Goal: Information Seeking & Learning: Learn about a topic

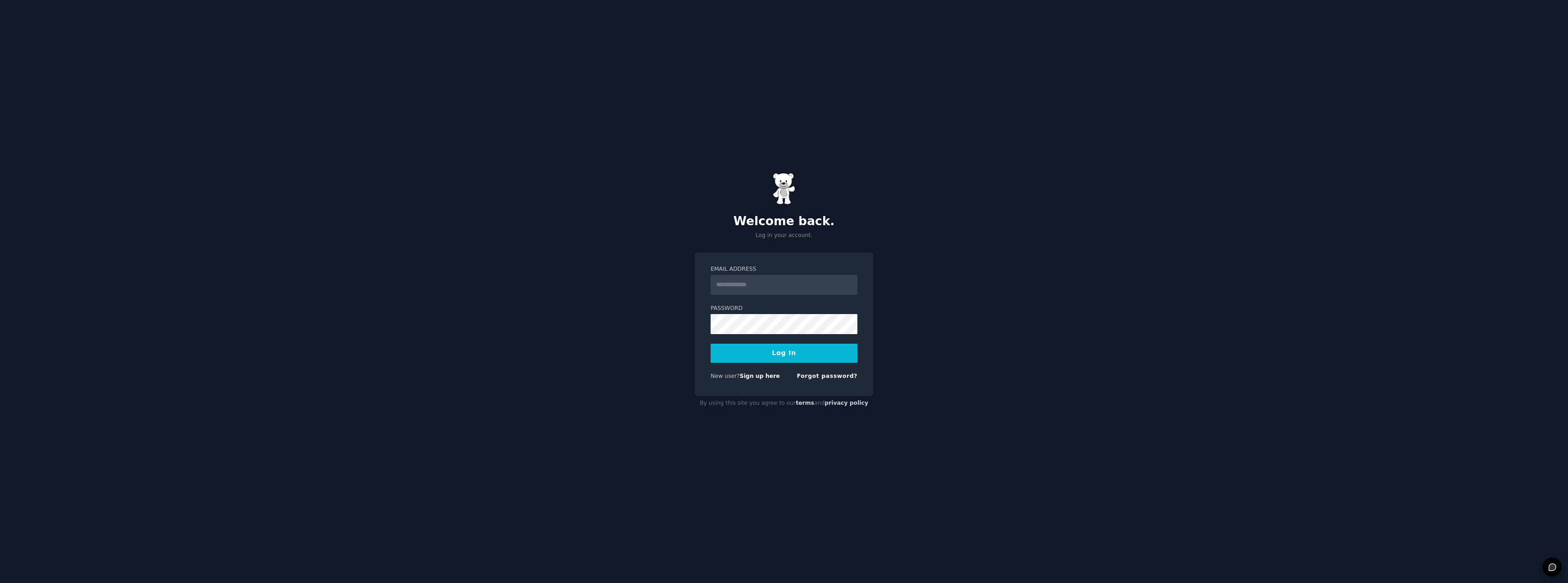
click at [744, 278] on input "Email Address" at bounding box center [783, 285] width 147 height 20
click at [740, 280] on input "Email Address" at bounding box center [783, 285] width 147 height 20
type input "**********"
click at [777, 350] on button "Log In" at bounding box center [783, 353] width 147 height 19
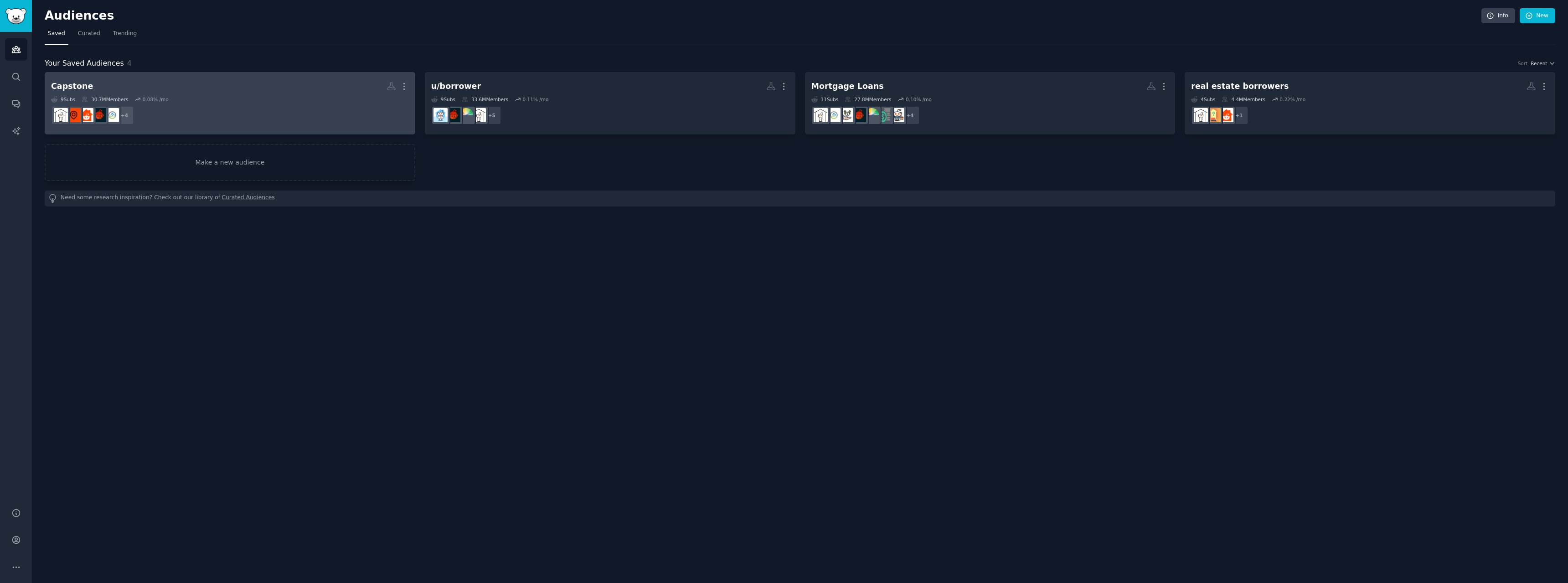
click at [348, 126] on dd "+ 4" at bounding box center [230, 115] width 358 height 26
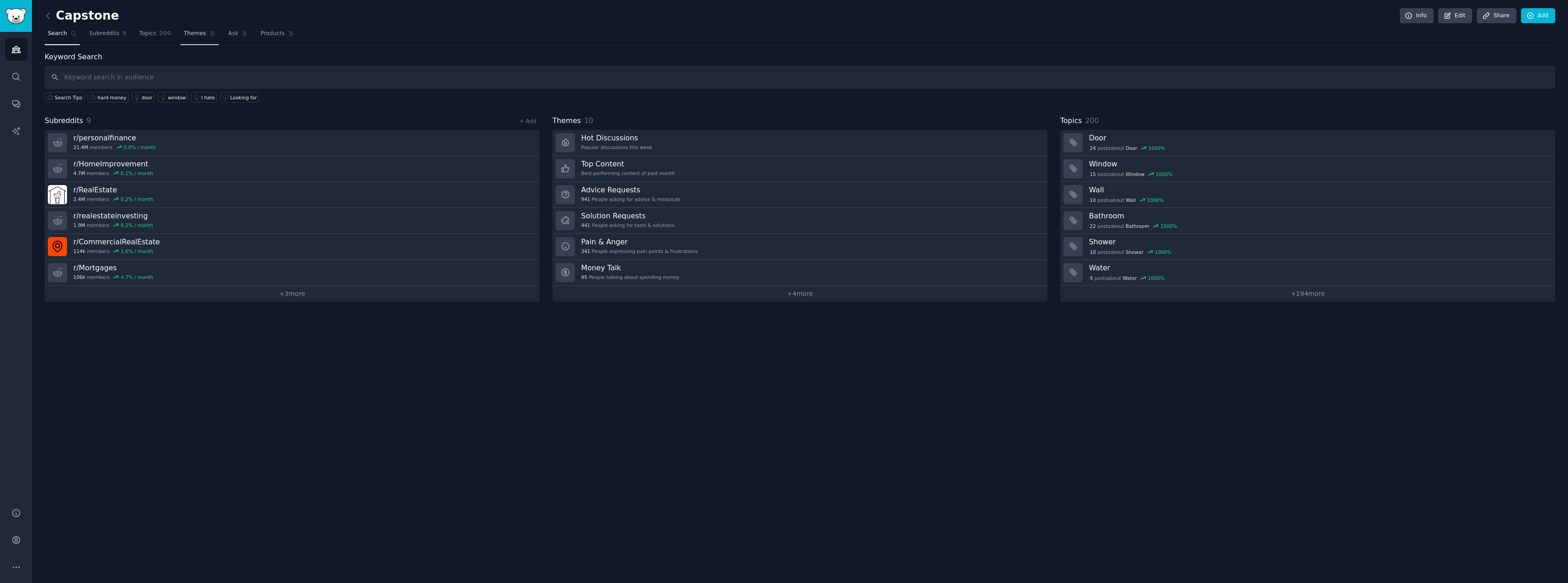
click at [184, 35] on span "Themes" at bounding box center [195, 33] width 23 height 8
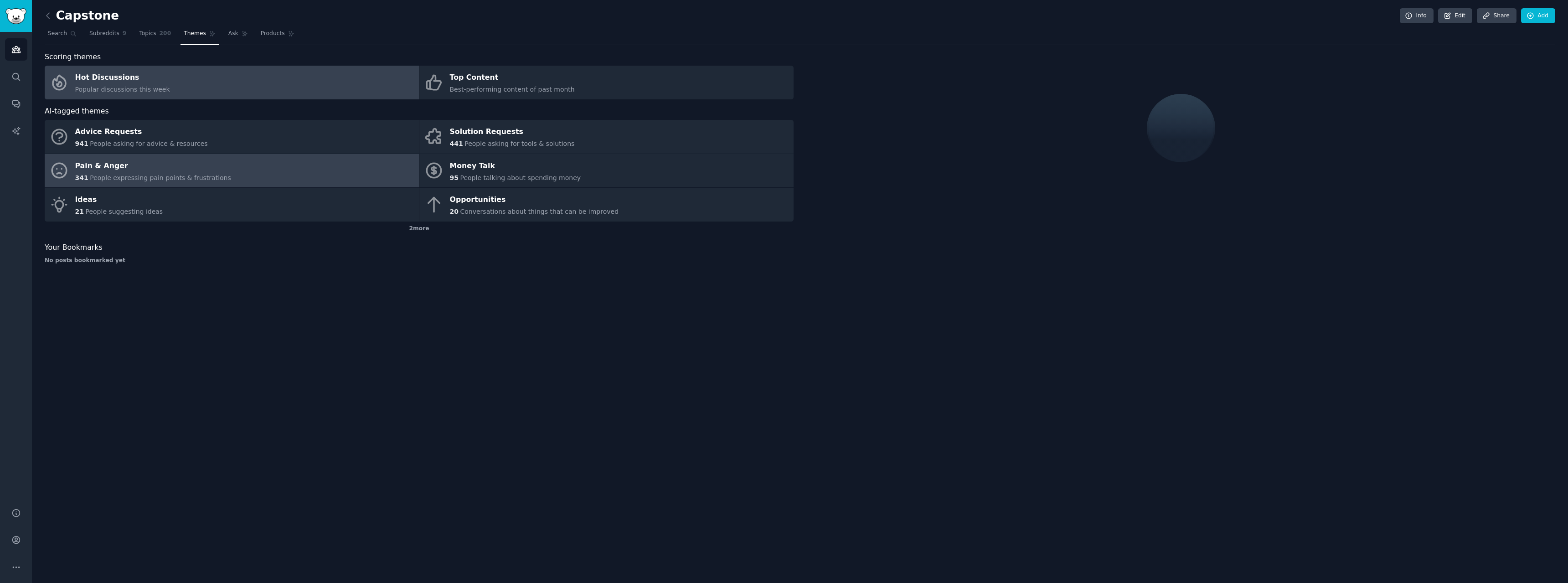
click at [159, 170] on div "Pain & Anger" at bounding box center [153, 166] width 156 height 15
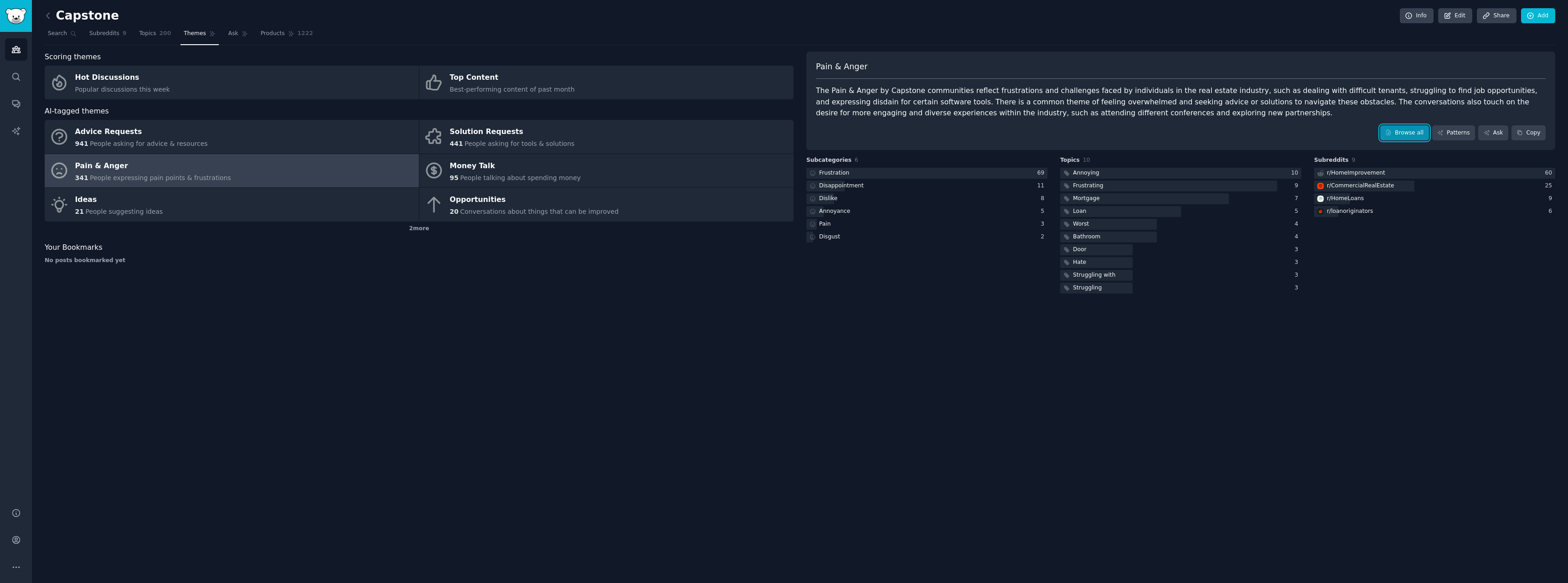
click at [1411, 132] on link "Browse all" at bounding box center [1404, 133] width 49 height 15
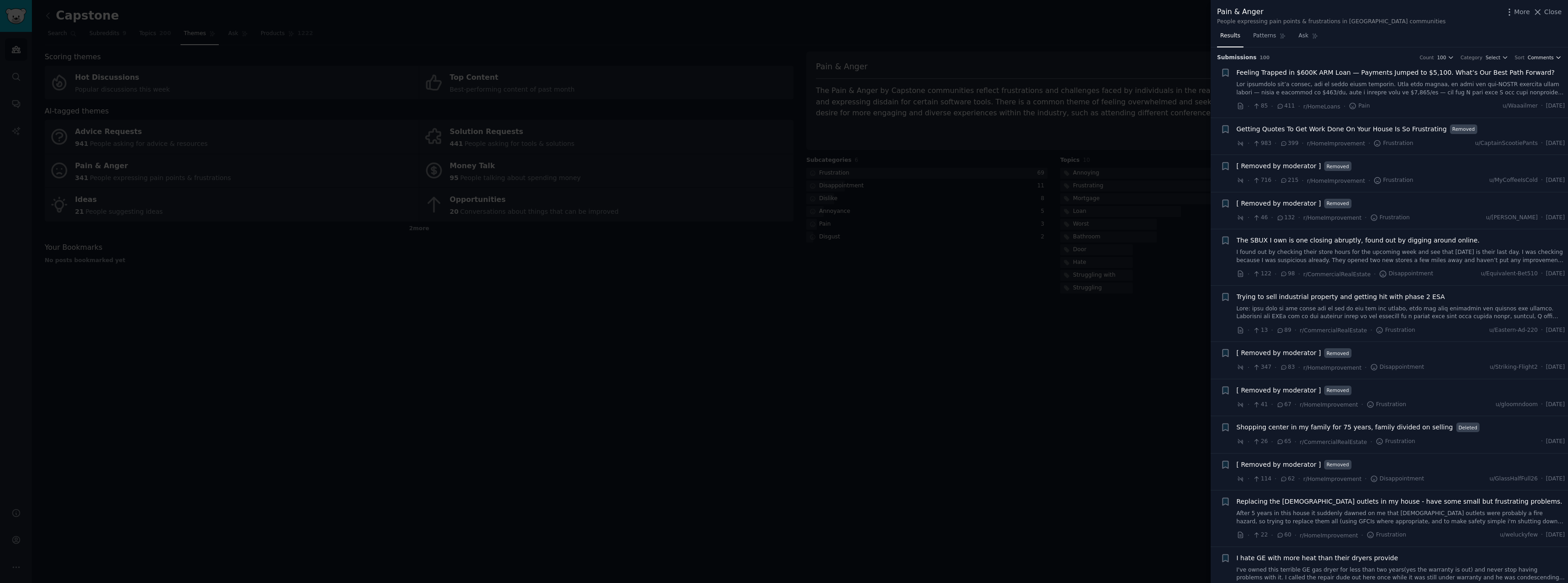
click at [1549, 59] on span "Comments" at bounding box center [1541, 57] width 26 height 6
click at [1545, 39] on div "Results Patterns Ask" at bounding box center [1389, 38] width 357 height 19
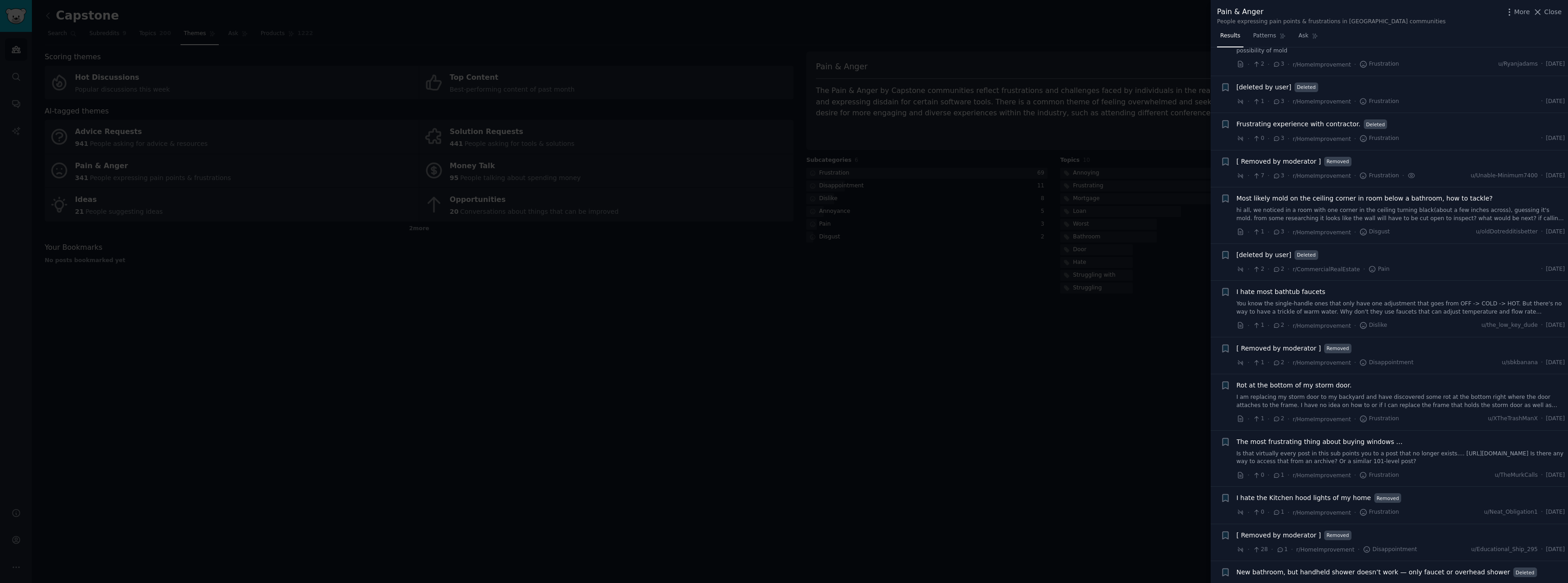
scroll to position [3995, 0]
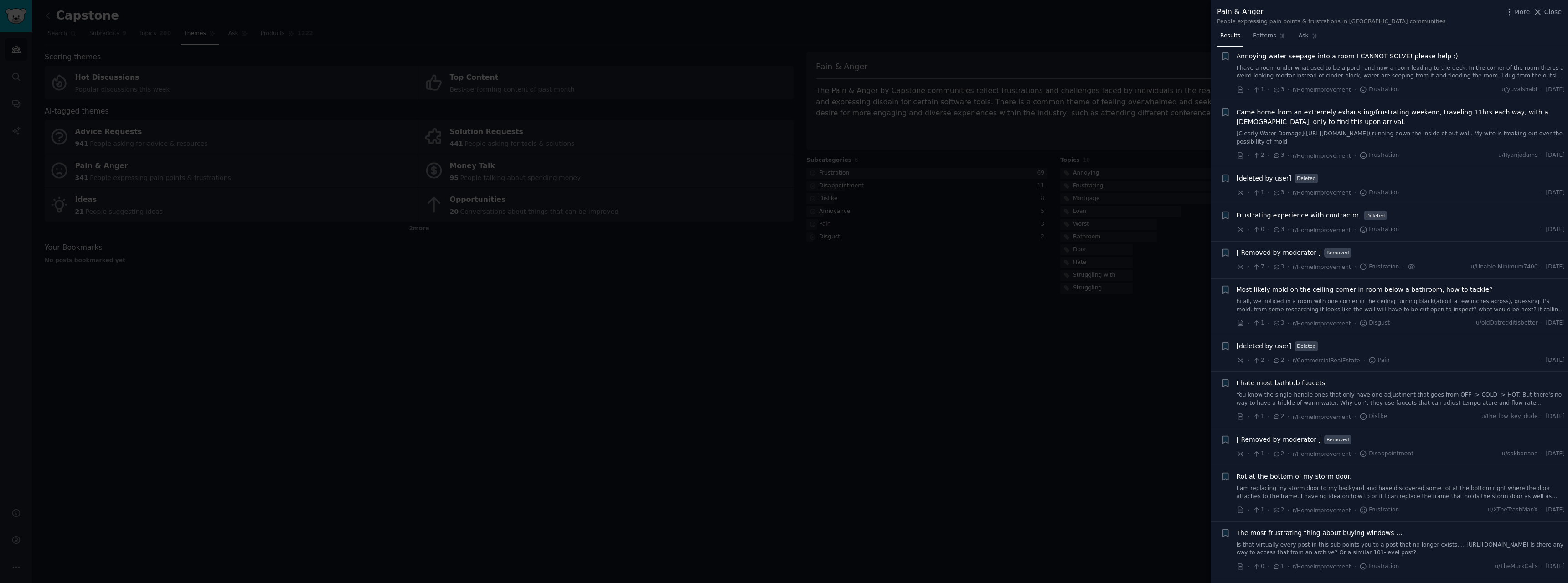
click at [1368, 298] on link "hi all, we noticed in a room with one corner in the ceiling turning black(about…" at bounding box center [1401, 305] width 329 height 16
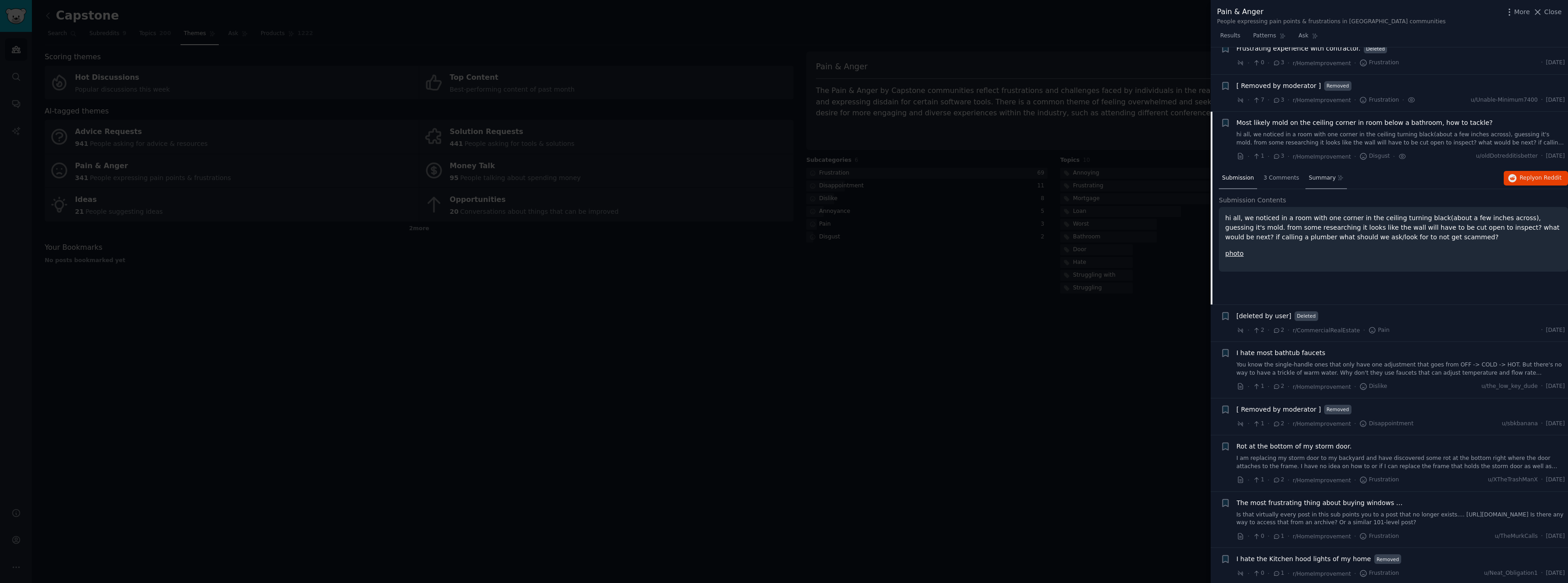
scroll to position [4070, 0]
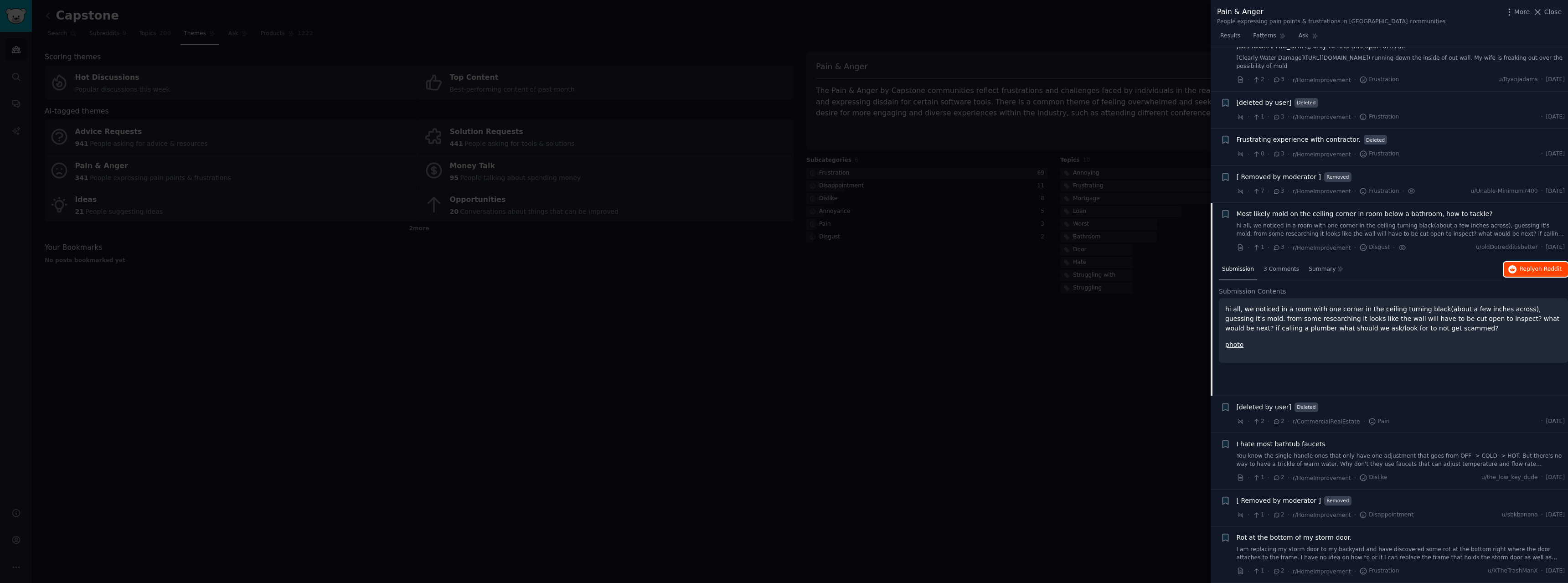
click at [1525, 265] on span "Reply on Reddit" at bounding box center [1541, 269] width 42 height 8
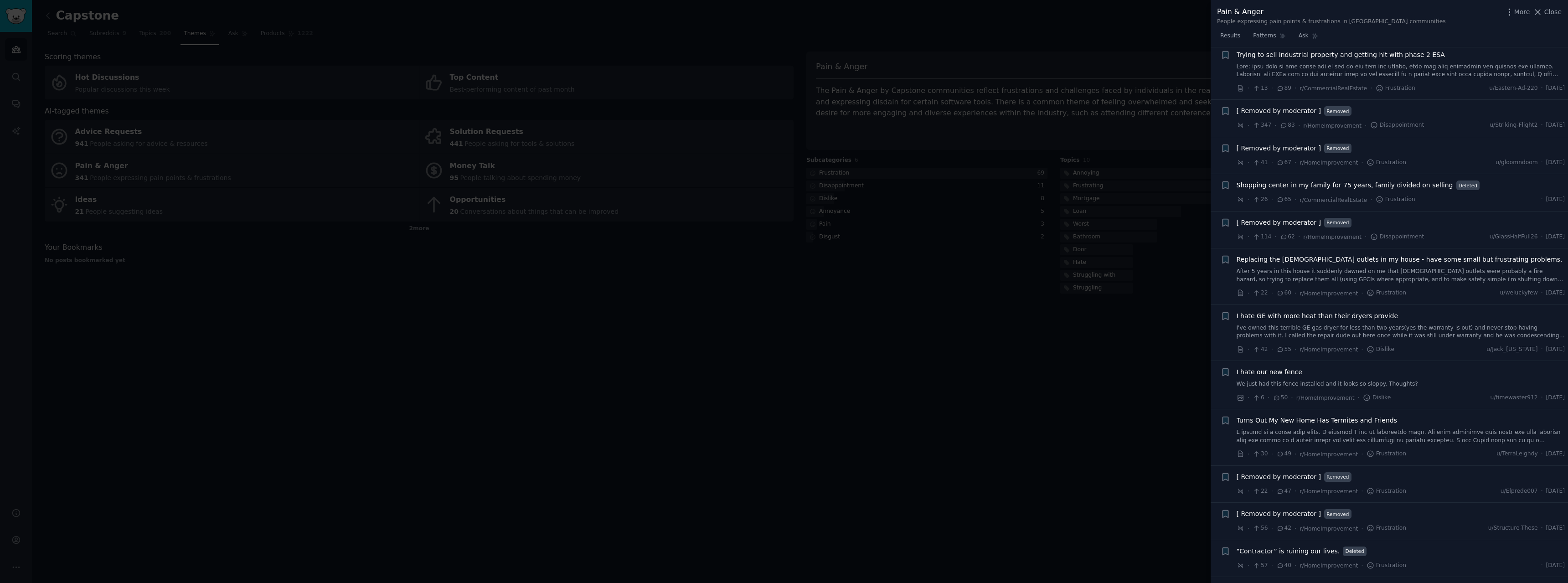
scroll to position [0, 0]
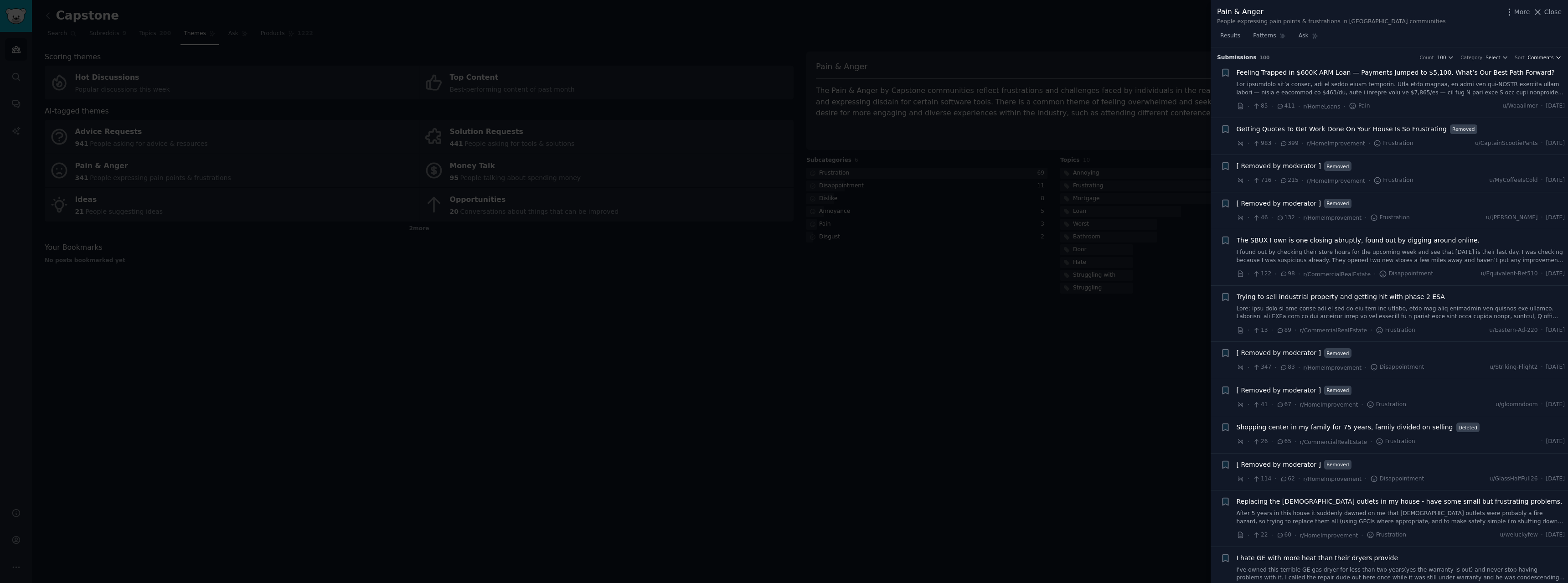
click at [1549, 58] on span "Comments" at bounding box center [1541, 57] width 26 height 6
click at [1493, 105] on p "Recent" at bounding box center [1499, 106] width 19 height 8
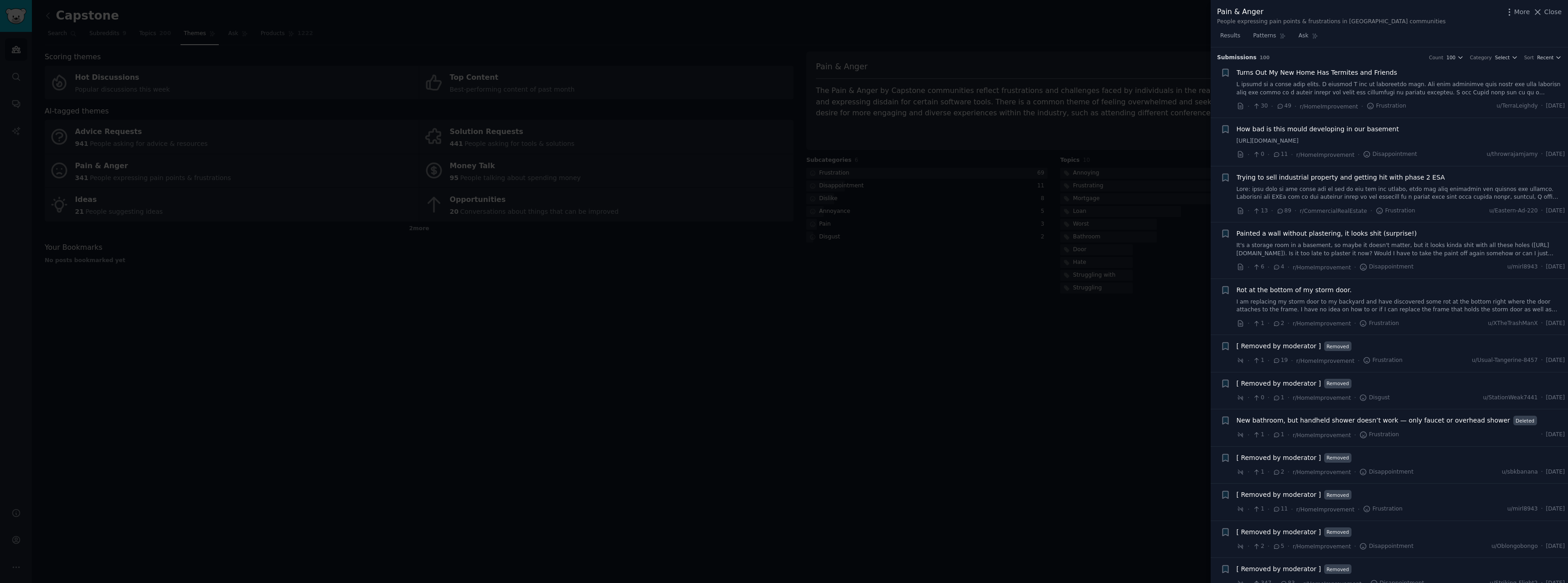
click at [1329, 131] on span "How bad is this mould developing in our basement" at bounding box center [1318, 129] width 163 height 10
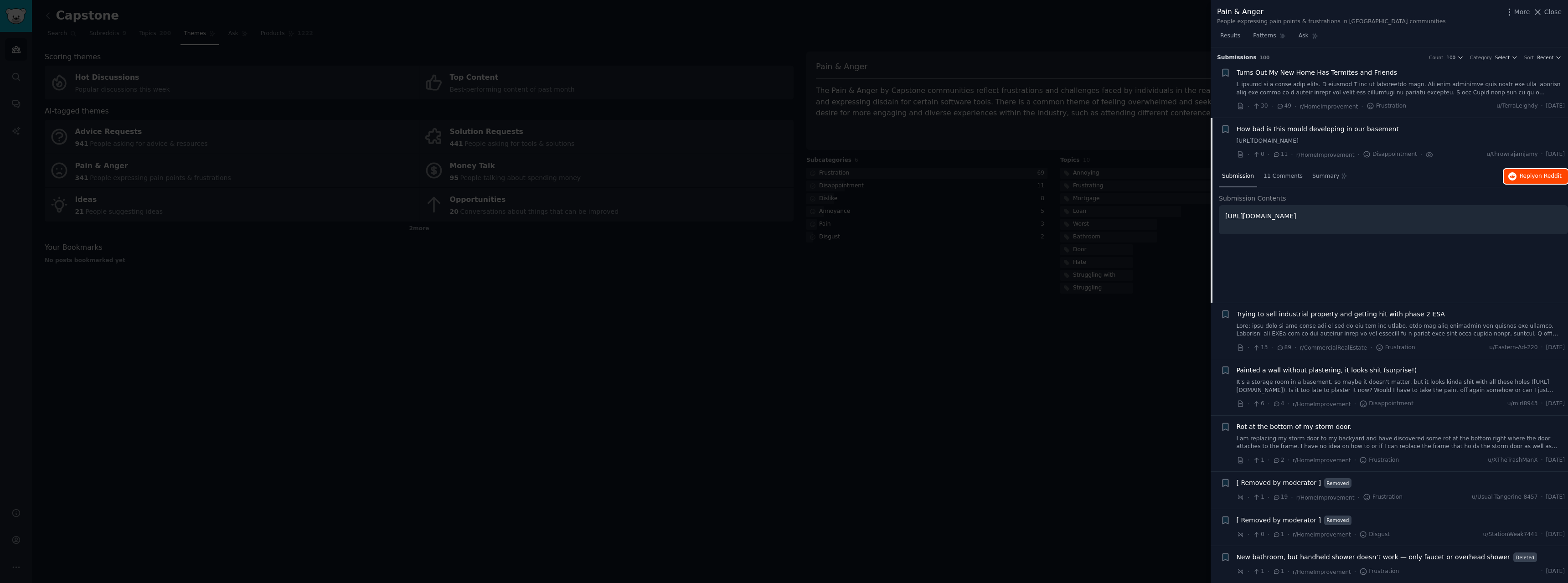
click at [1527, 176] on span "Reply on Reddit" at bounding box center [1541, 176] width 42 height 8
